Goal: Use online tool/utility: Utilize a website feature to perform a specific function

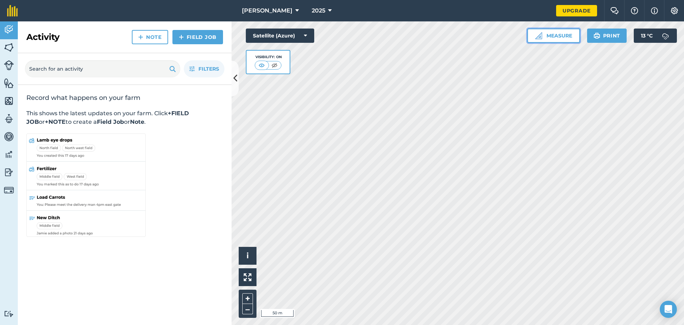
click at [559, 32] on button "Measure" at bounding box center [554, 36] width 53 height 14
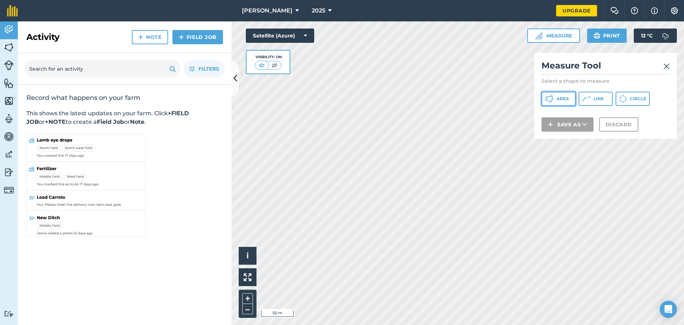
click at [556, 95] on button "Area" at bounding box center [559, 99] width 34 height 14
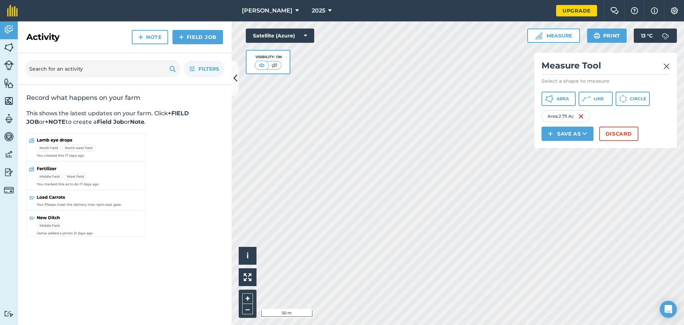
click at [669, 65] on img at bounding box center [667, 66] width 6 height 9
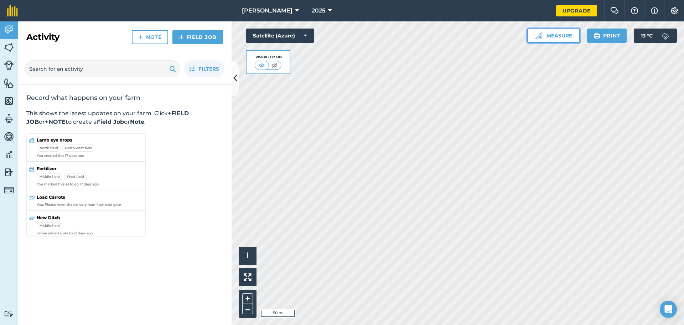
click at [558, 38] on button "Measure" at bounding box center [554, 36] width 53 height 14
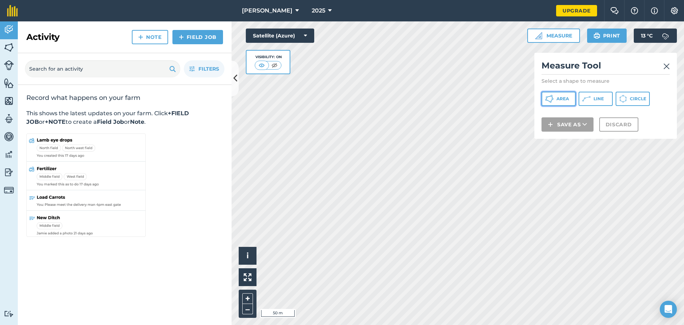
click at [559, 97] on span "Area" at bounding box center [563, 99] width 12 height 6
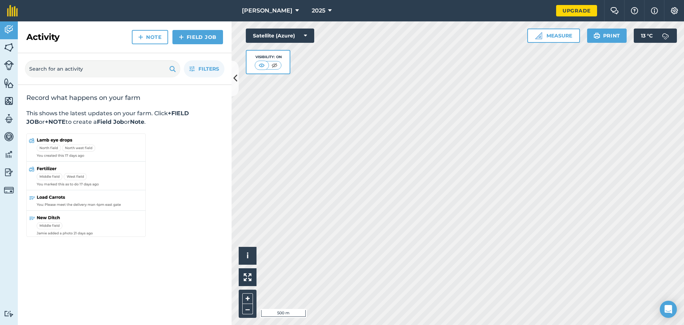
click at [409, 324] on html "[PERSON_NAME] 2025 Upgrade Farm Chat Help Info Settings Map printing is not ava…" at bounding box center [342, 162] width 684 height 325
click at [564, 35] on button "Measure" at bounding box center [554, 36] width 53 height 14
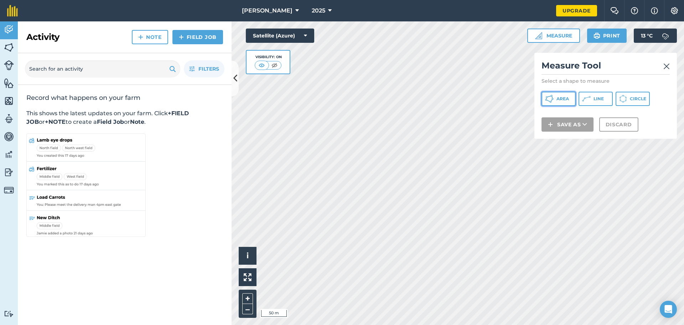
click at [559, 101] on span "Area" at bounding box center [563, 99] width 12 height 6
click at [666, 63] on img at bounding box center [667, 66] width 6 height 9
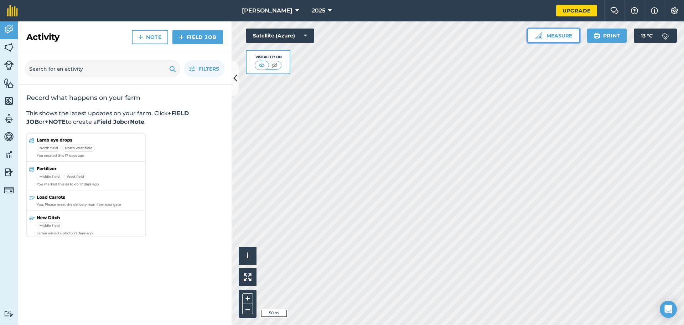
click at [561, 35] on button "Measure" at bounding box center [554, 36] width 53 height 14
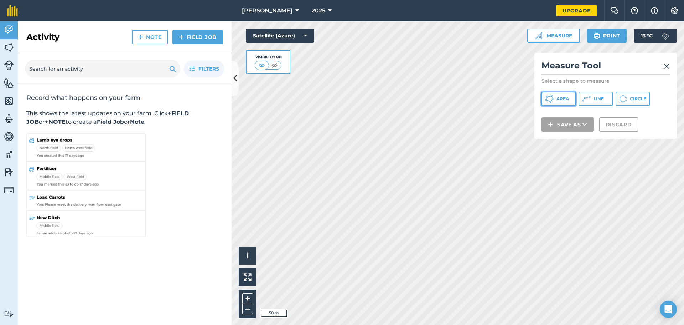
click at [562, 101] on span "Area" at bounding box center [563, 99] width 12 height 6
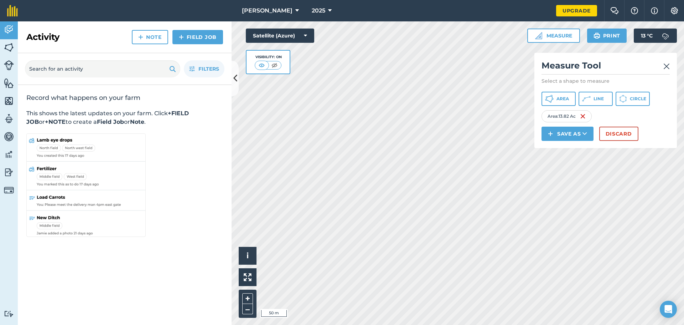
click at [668, 63] on img at bounding box center [667, 66] width 6 height 9
